Goal: Information Seeking & Learning: Learn about a topic

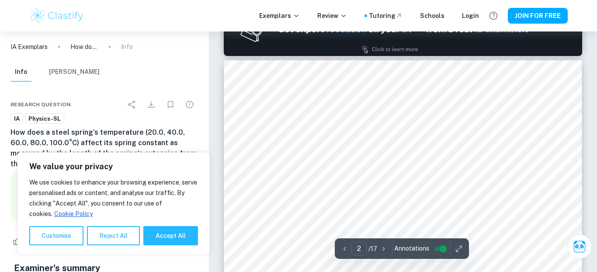
scroll to position [743, 0]
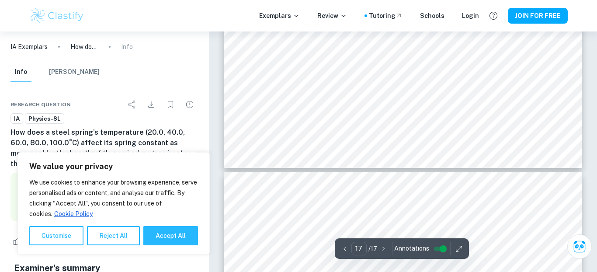
type input "16"
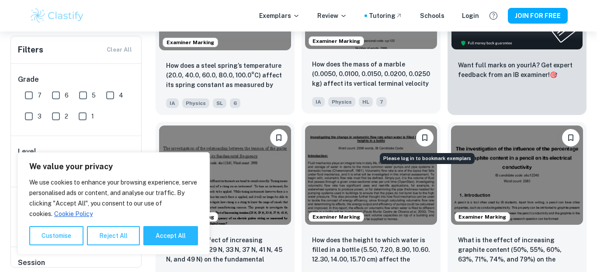
scroll to position [352, 0]
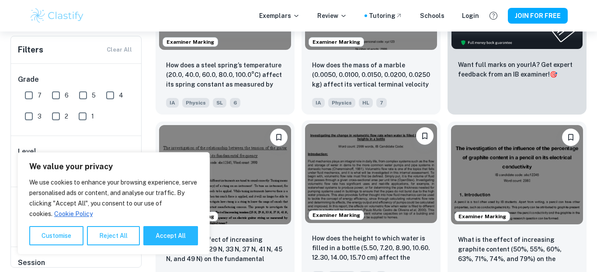
click at [377, 184] on img at bounding box center [371, 173] width 132 height 99
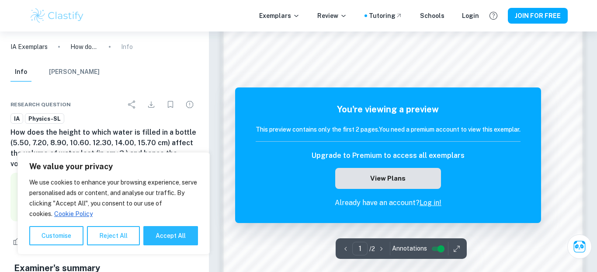
scroll to position [760, 0]
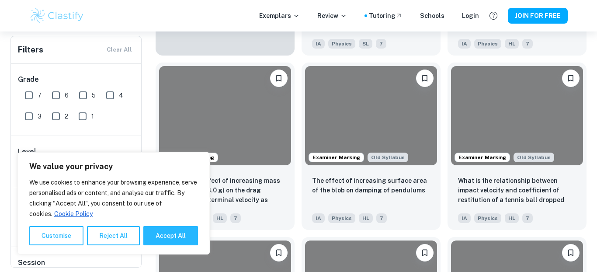
scroll to position [352, 0]
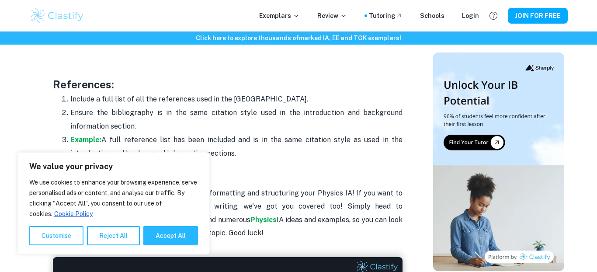
scroll to position [2692, 0]
